Goal: Task Accomplishment & Management: Use online tool/utility

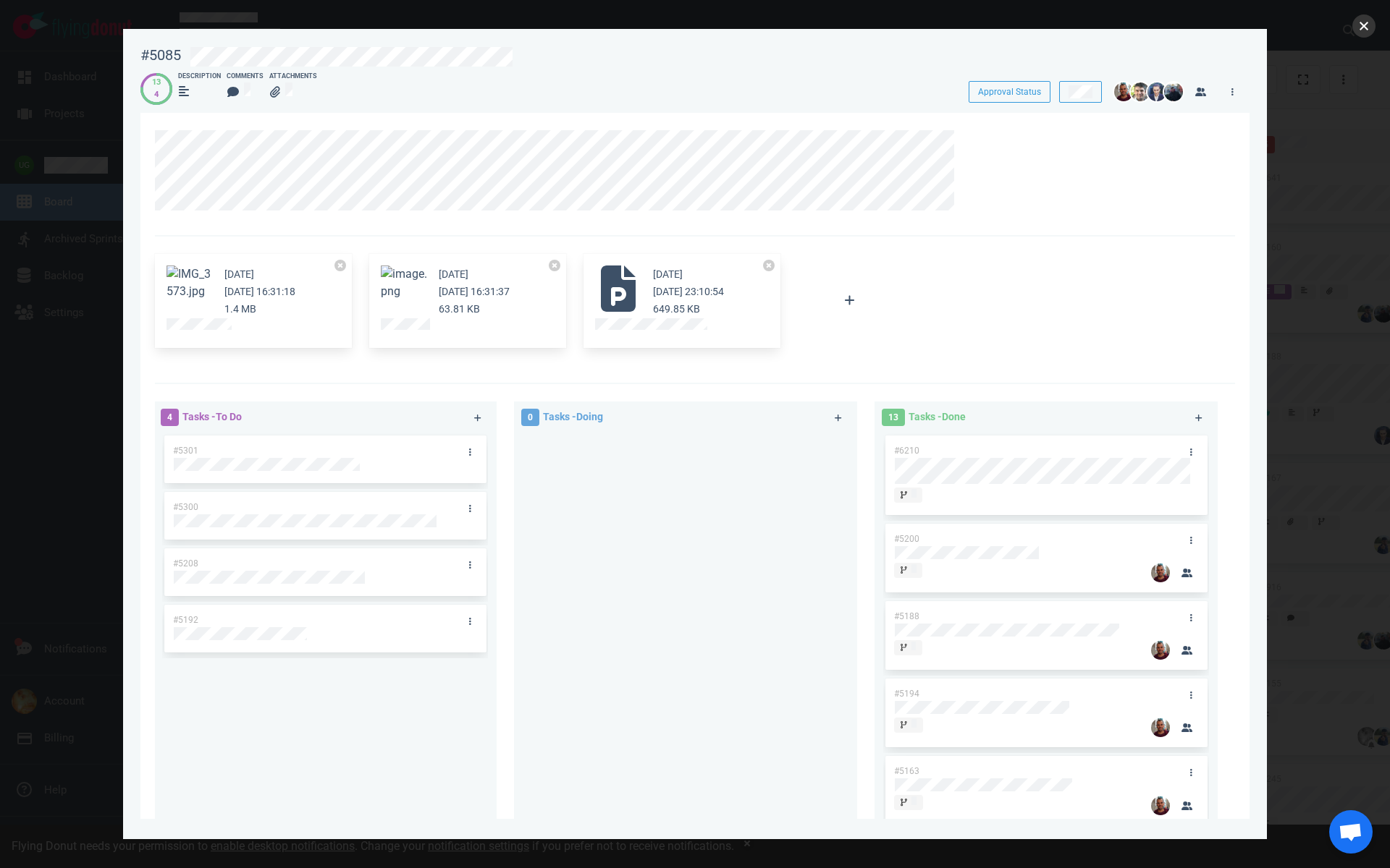
click at [1364, 32] on button "close" at bounding box center [1364, 26] width 23 height 23
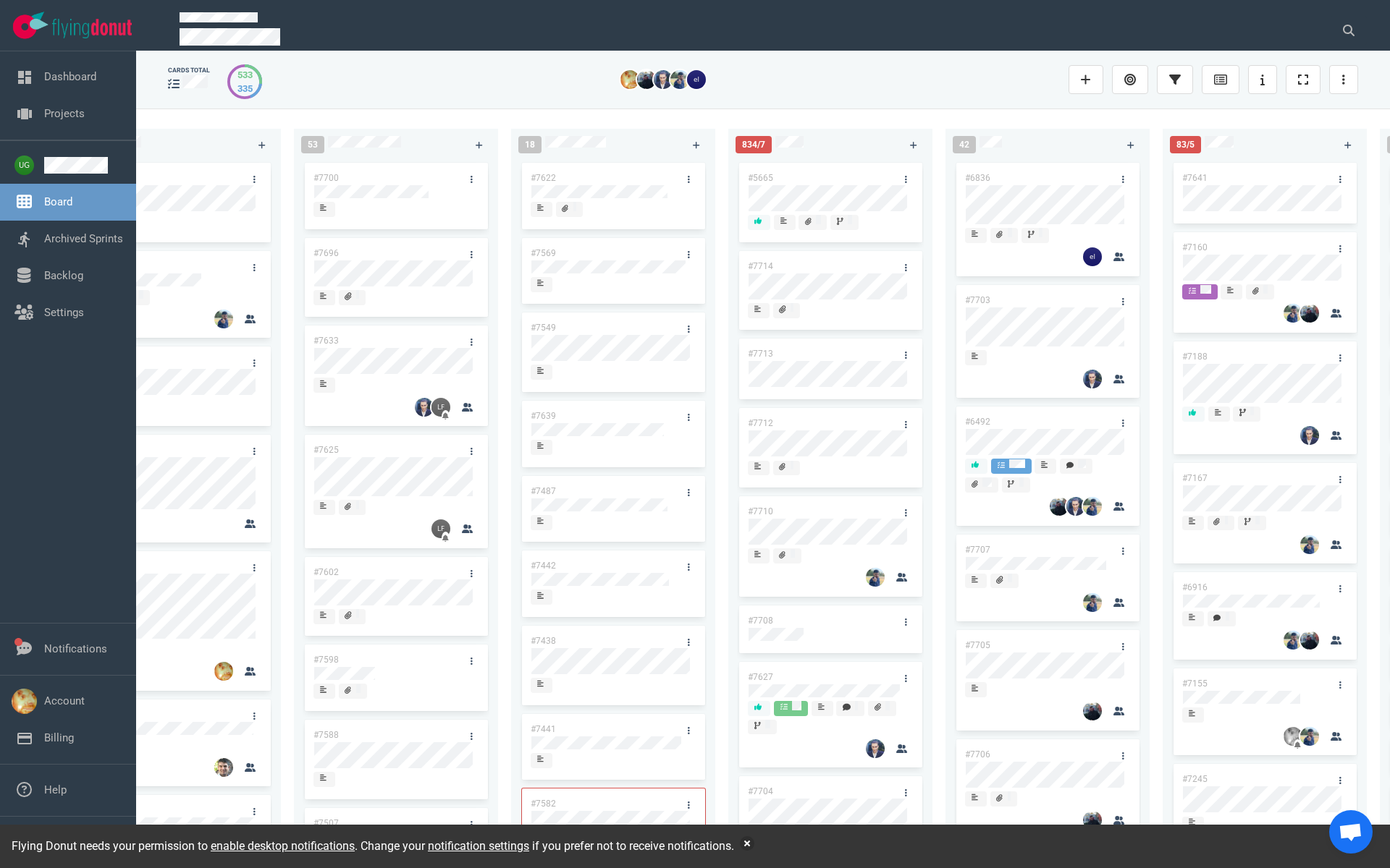
scroll to position [0, 84]
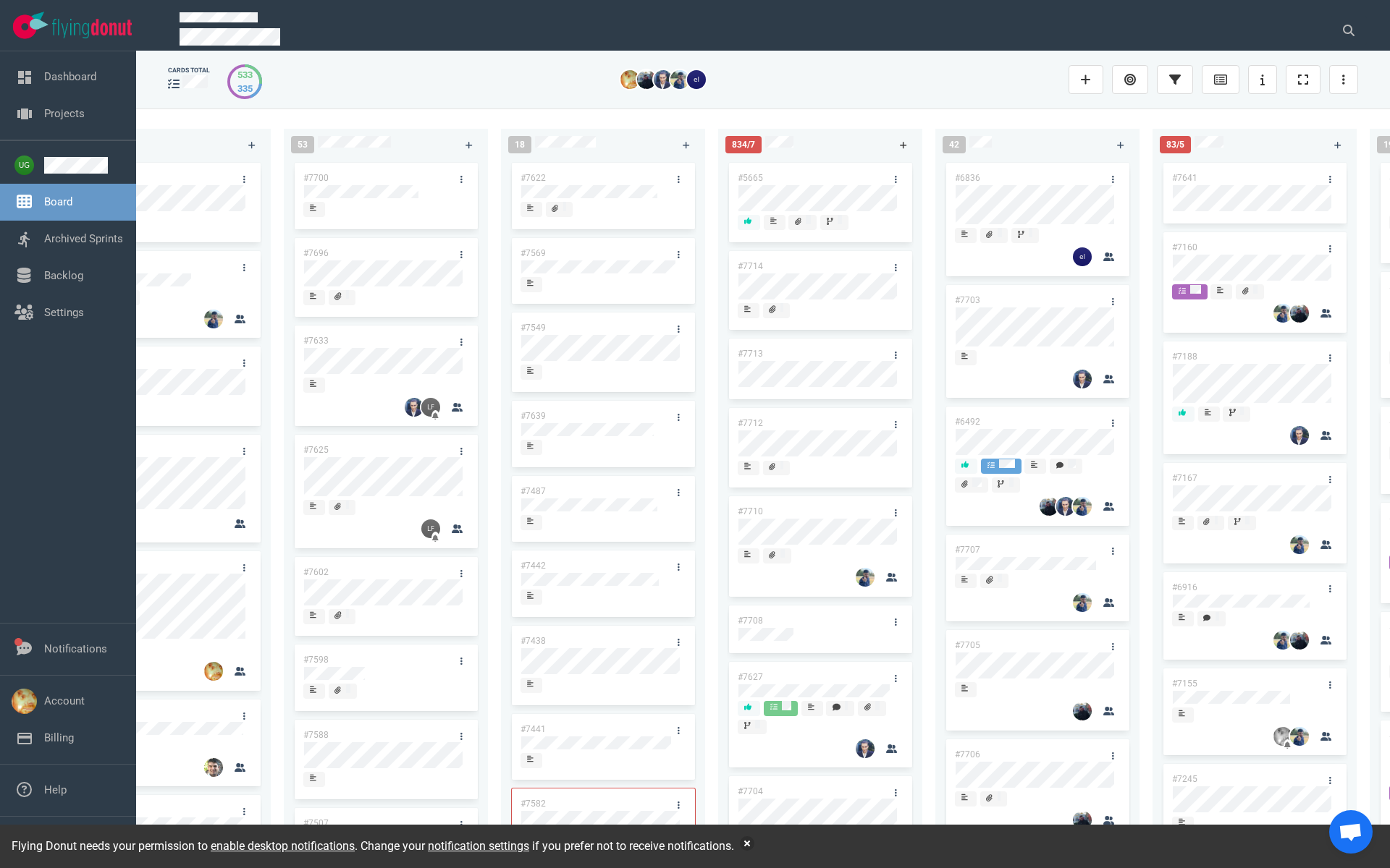
click at [902, 142] on icon at bounding box center [903, 146] width 8 height 9
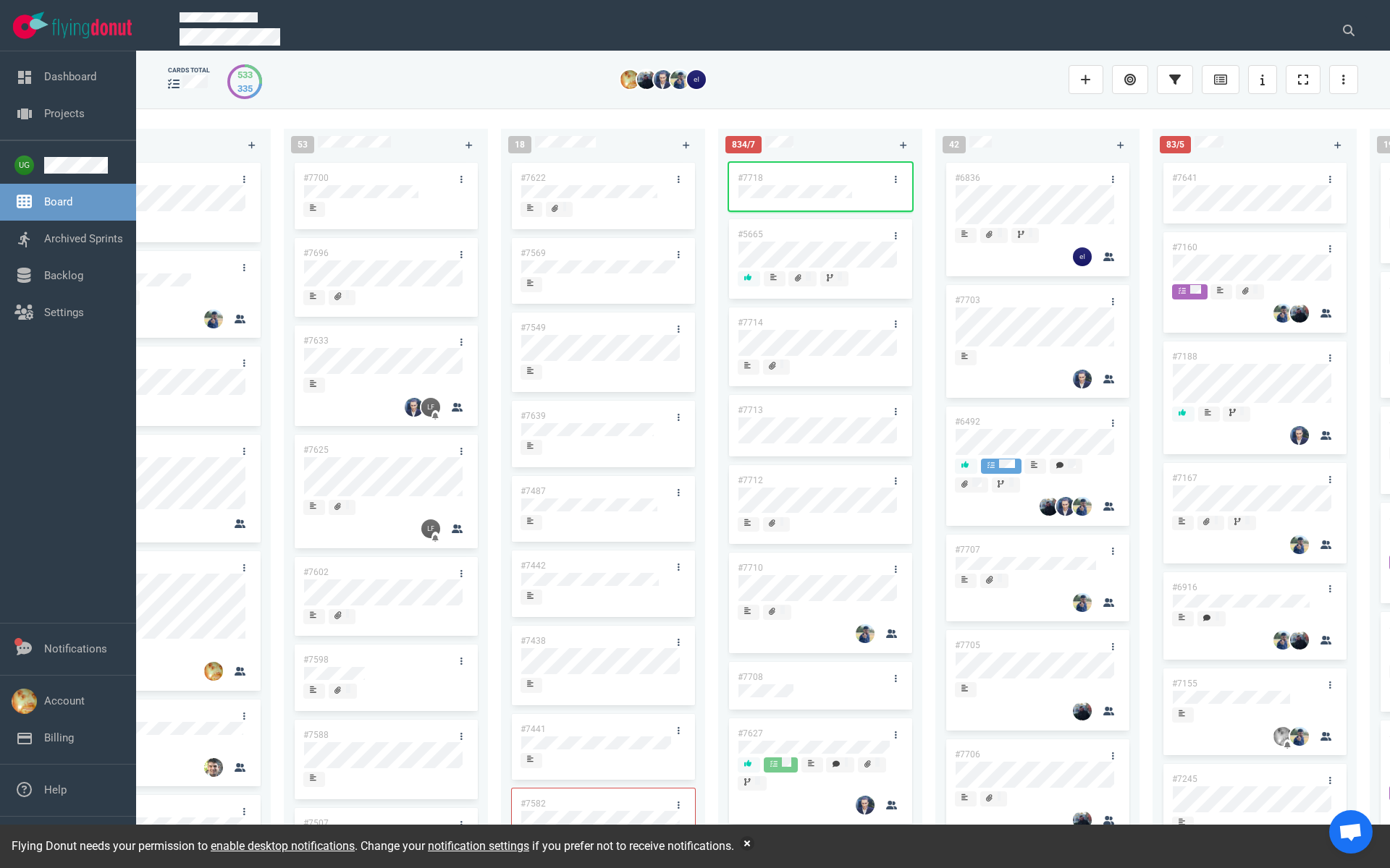
click at [759, 178] on link "#7718" at bounding box center [750, 178] width 25 height 11
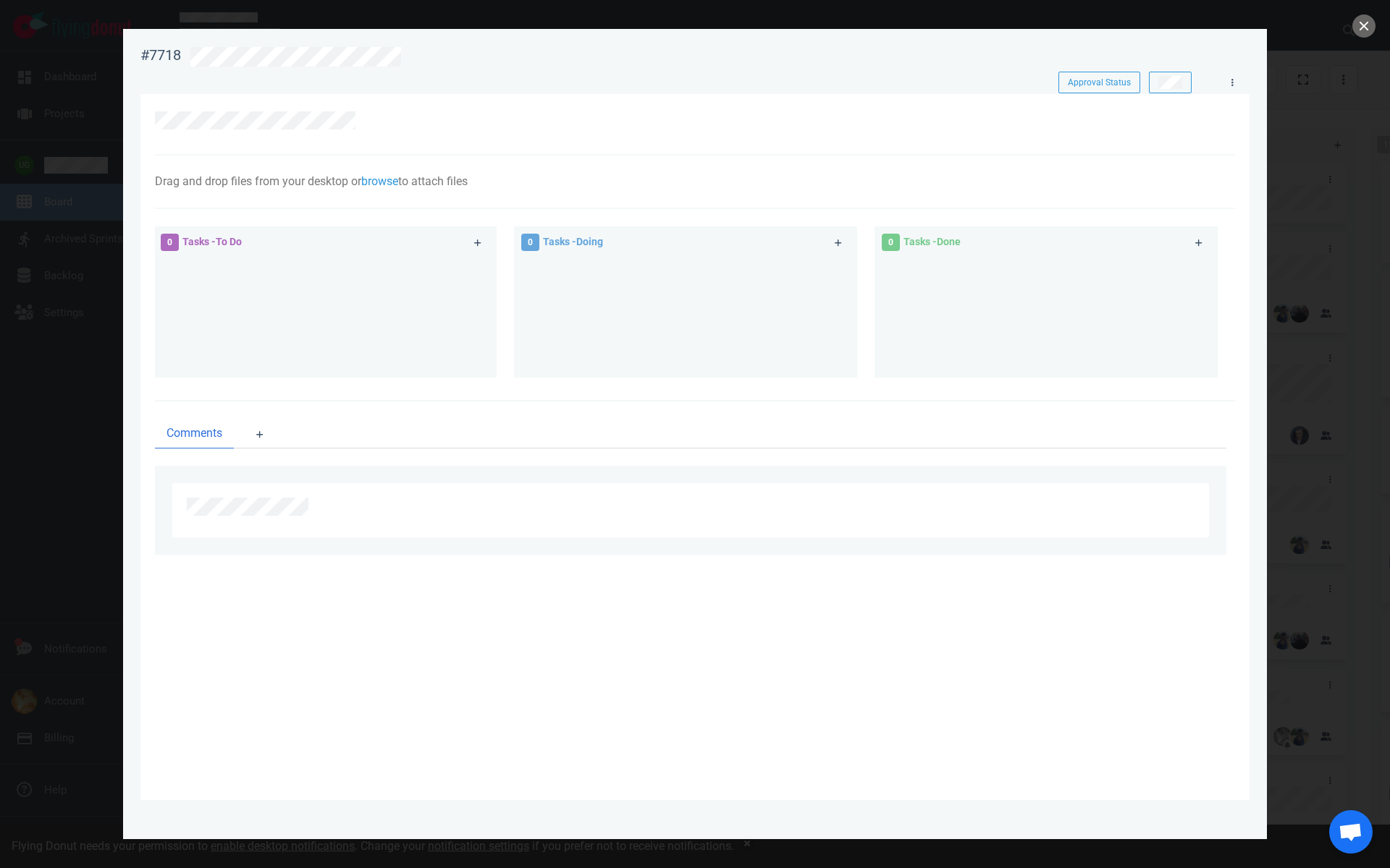
click at [351, 131] on div at bounding box center [691, 124] width 1072 height 25
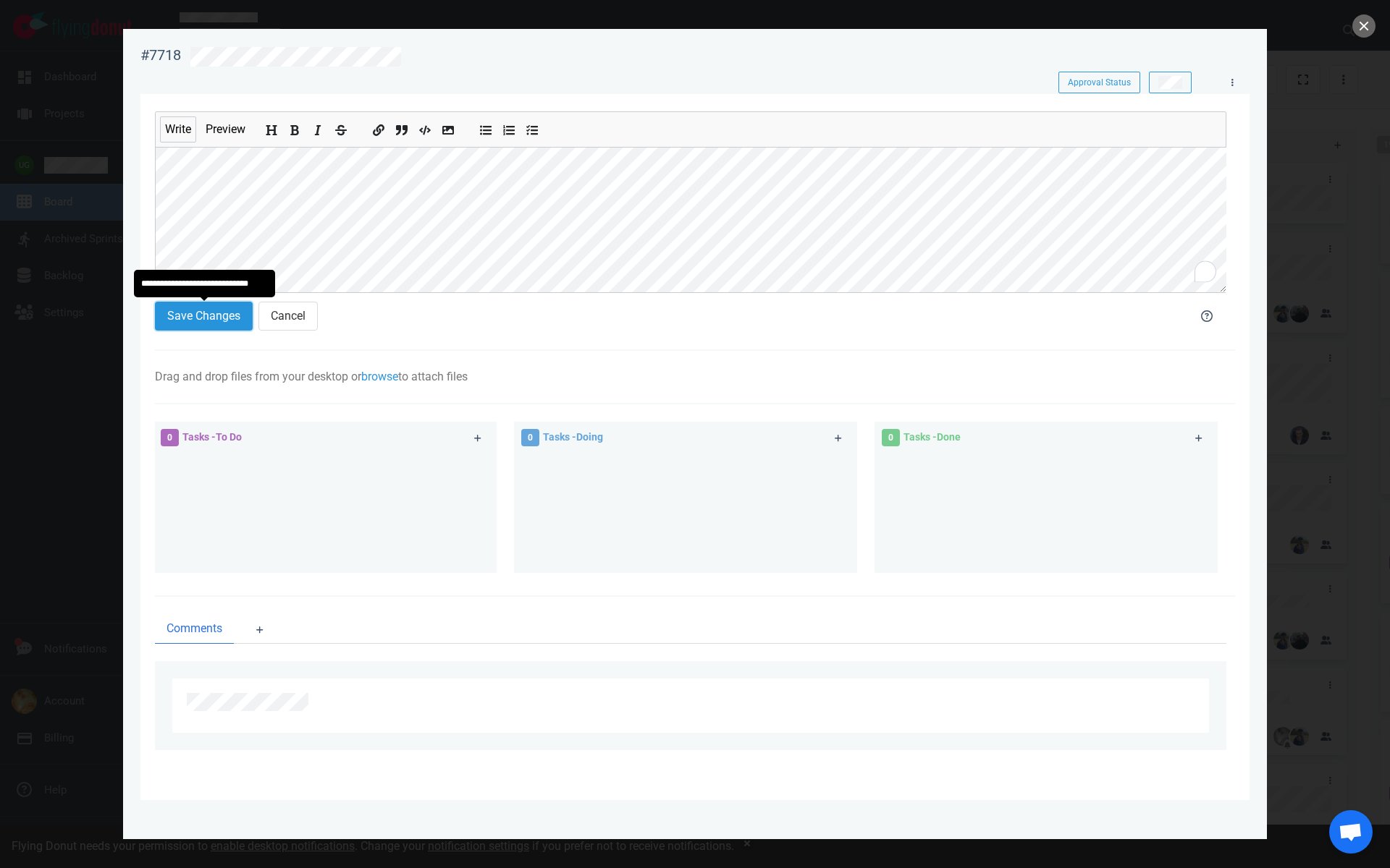
click at [210, 313] on button "Save Changes" at bounding box center [203, 316] width 97 height 29
